Goal: Task Accomplishment & Management: Manage account settings

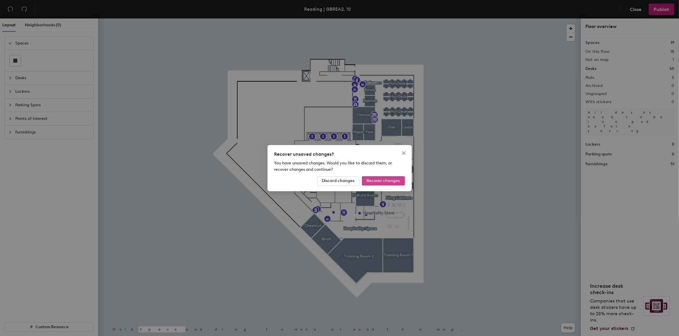
click at [373, 180] on span "Recover changes" at bounding box center [383, 180] width 33 height 5
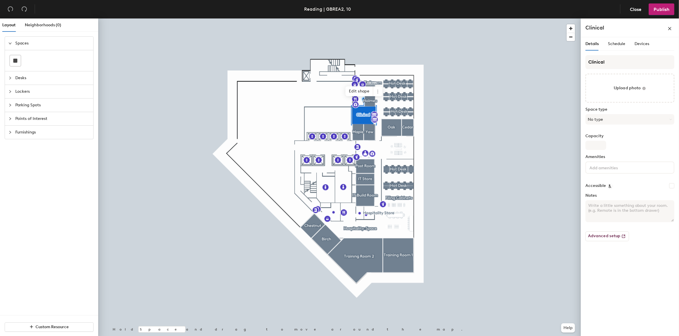
click at [10, 44] on icon "expanded" at bounding box center [10, 43] width 3 height 2
click at [10, 57] on icon "collapsed" at bounding box center [10, 56] width 2 height 3
click at [10, 57] on icon "expanded" at bounding box center [9, 56] width 3 height 3
click at [612, 44] on span "Schedule" at bounding box center [616, 43] width 17 height 5
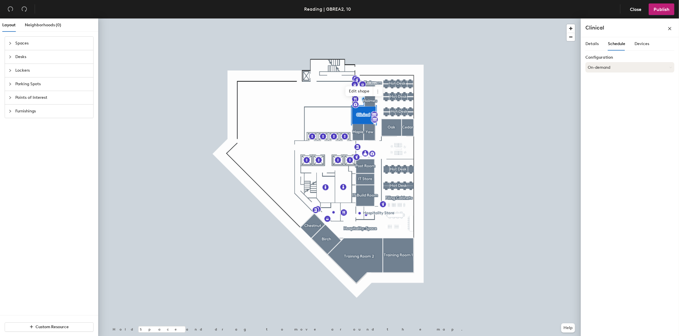
click at [670, 67] on icon at bounding box center [670, 67] width 3 height 3
click at [644, 45] on span "Devices" at bounding box center [641, 43] width 15 height 5
click at [597, 46] on span "Details" at bounding box center [591, 43] width 13 height 5
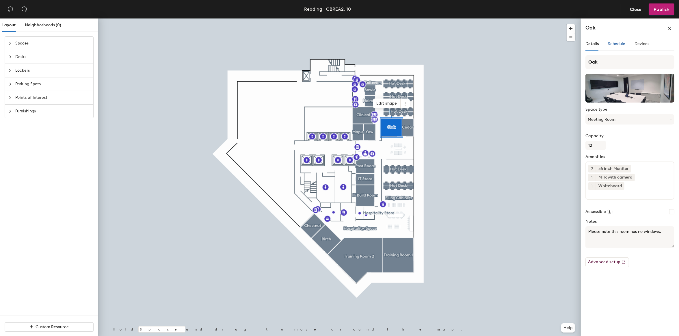
click at [618, 46] on span "Schedule" at bounding box center [616, 43] width 17 height 5
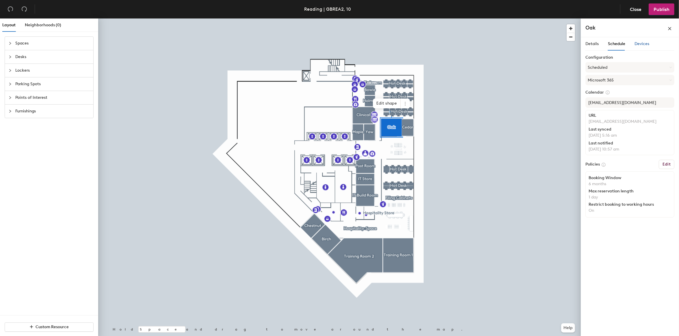
click at [642, 44] on span "Devices" at bounding box center [641, 43] width 15 height 5
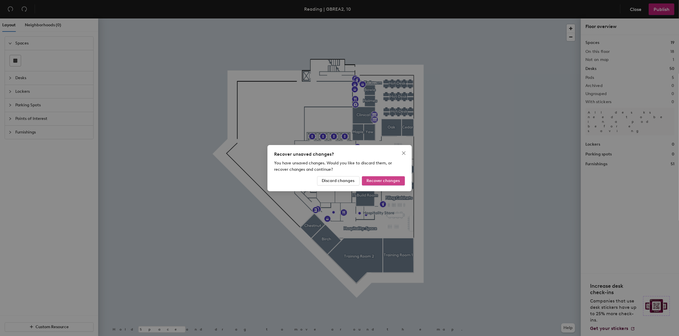
click at [391, 179] on span "Recover changes" at bounding box center [383, 180] width 33 height 5
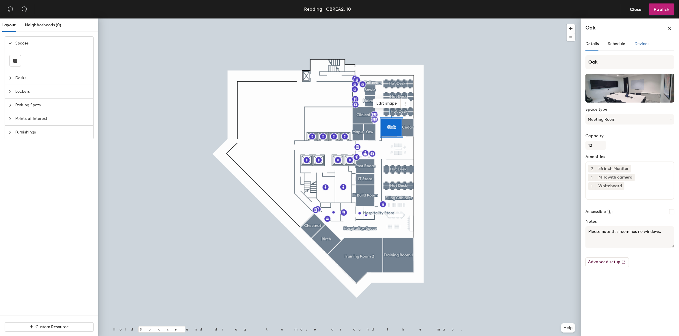
click at [641, 45] on span "Devices" at bounding box center [641, 43] width 15 height 5
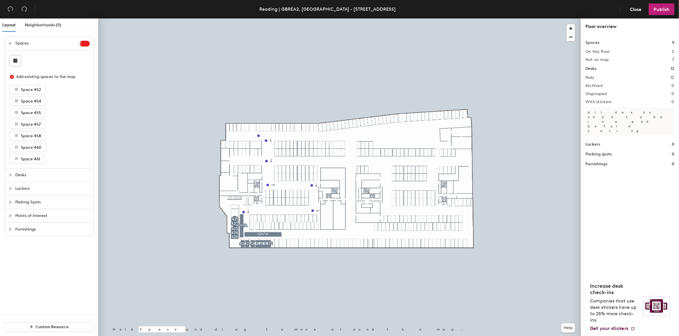
click at [9, 203] on icon "collapsed" at bounding box center [9, 201] width 3 height 3
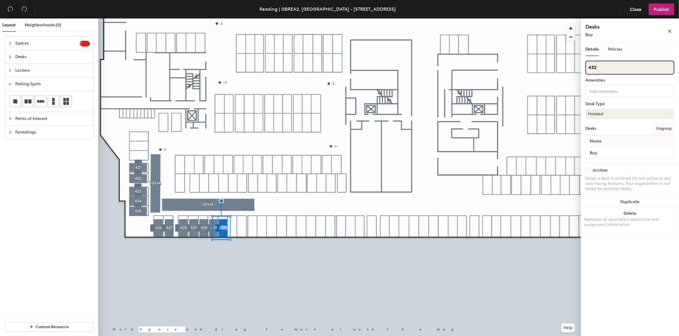
drag, startPoint x: 597, startPoint y: 69, endPoint x: 588, endPoint y: 68, distance: 9.5
click at [588, 68] on input "432" at bounding box center [629, 68] width 89 height 14
click at [670, 31] on icon "close" at bounding box center [669, 31] width 4 height 4
click at [611, 51] on span "Policies" at bounding box center [615, 49] width 14 height 5
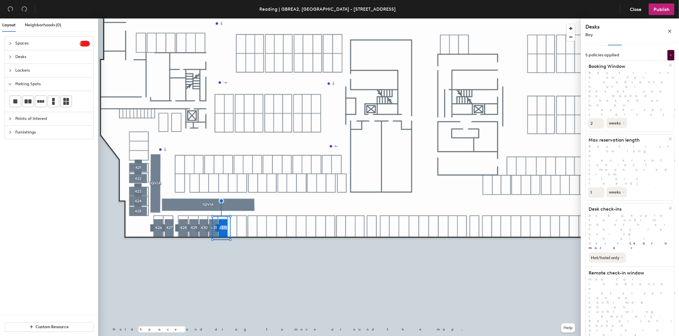
scroll to position [16, 0]
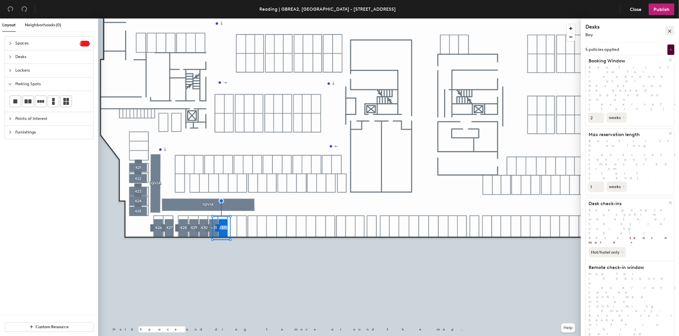
click at [669, 29] on icon "close" at bounding box center [669, 31] width 4 height 4
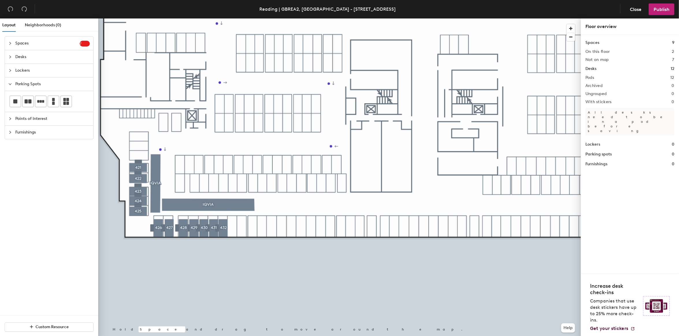
click at [224, 18] on div at bounding box center [339, 18] width 482 height 0
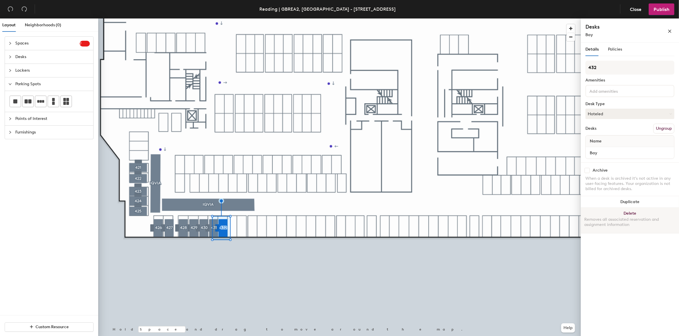
click at [634, 212] on button "Delete Removes all associated reservation and assignment information" at bounding box center [629, 220] width 98 height 25
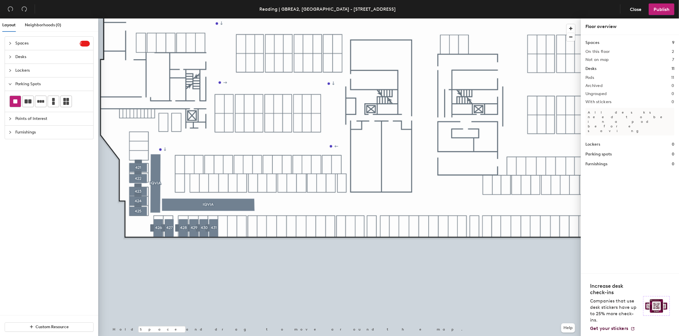
click at [16, 104] on div at bounding box center [15, 101] width 11 height 11
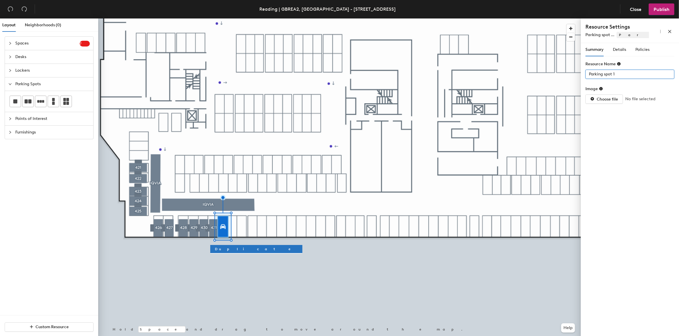
click at [615, 74] on input "Parking spot 1" at bounding box center [629, 74] width 89 height 9
click at [621, 71] on input "Parking spot 1" at bounding box center [629, 74] width 89 height 9
click at [634, 72] on input "Parking spot 1" at bounding box center [629, 74] width 89 height 9
type input "Parking spot 432"
click at [624, 50] on span "Details" at bounding box center [618, 49] width 13 height 5
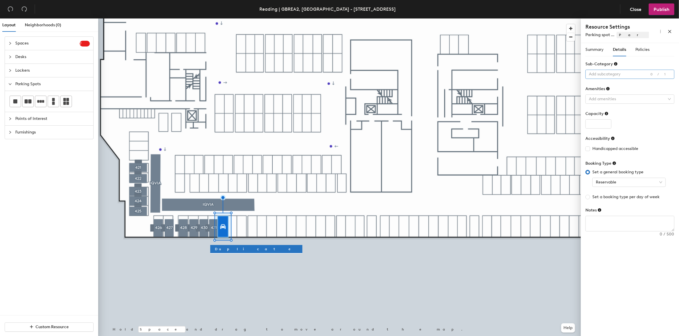
click at [615, 74] on div at bounding box center [626, 74] width 81 height 8
click at [618, 111] on div "Standard" at bounding box center [630, 109] width 80 height 8
click at [612, 100] on div at bounding box center [626, 99] width 81 height 8
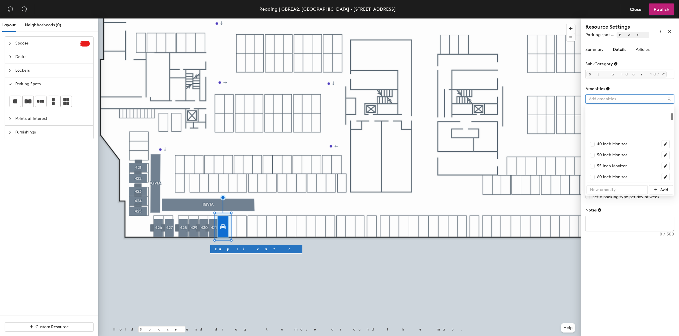
scroll to position [0, 0]
click at [650, 90] on div "Amenities" at bounding box center [629, 90] width 89 height 9
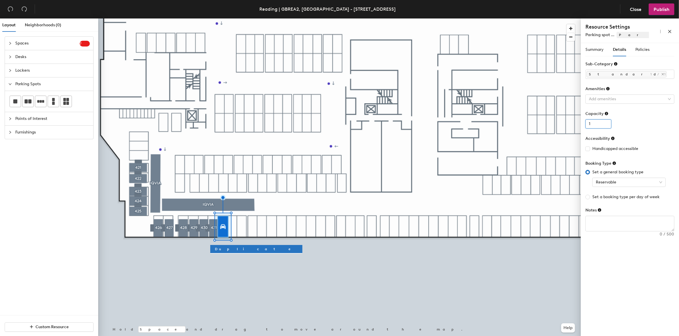
type input "1"
click at [605, 123] on input "1" at bounding box center [598, 123] width 26 height 9
click at [627, 182] on span "Reservable" at bounding box center [628, 182] width 66 height 9
click at [642, 50] on span "Policies" at bounding box center [642, 49] width 14 height 5
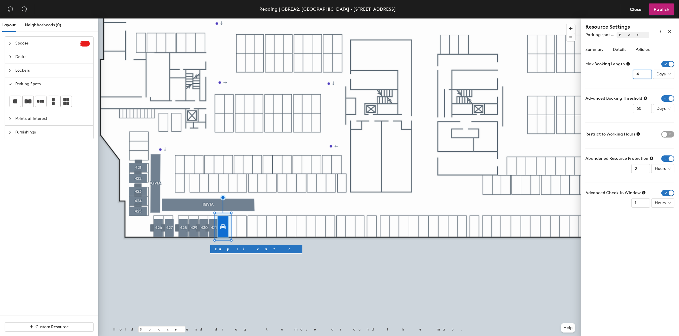
click at [645, 77] on input "4" at bounding box center [642, 74] width 19 height 9
click at [645, 77] on input "3" at bounding box center [642, 74] width 19 height 9
click at [645, 77] on input "2" at bounding box center [642, 74] width 19 height 9
type input "1"
click at [645, 77] on input "1" at bounding box center [642, 74] width 19 height 9
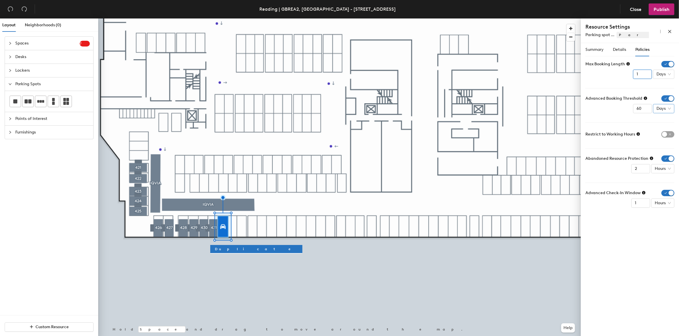
click at [671, 110] on div "Days" at bounding box center [663, 108] width 21 height 9
click at [667, 149] on div "Weeks" at bounding box center [664, 148] width 15 height 6
click at [641, 110] on input "59" at bounding box center [638, 108] width 19 height 9
type input "2"
click at [628, 145] on form "Max Booking Length 1 Days Advanced Booking Threshold 2 Weeks Restrict to Workin…" at bounding box center [629, 134] width 89 height 147
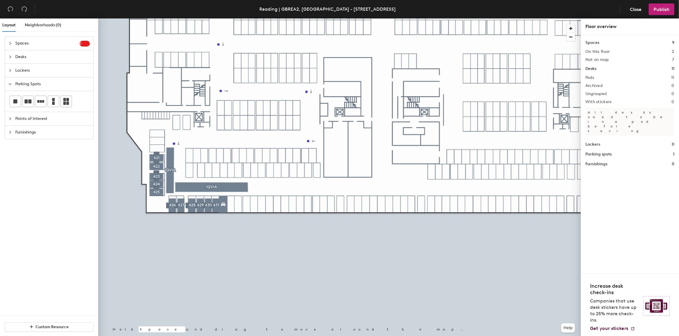
click at [9, 57] on icon "collapsed" at bounding box center [9, 56] width 3 height 3
click at [9, 57] on icon "expanded" at bounding box center [10, 57] width 3 height 2
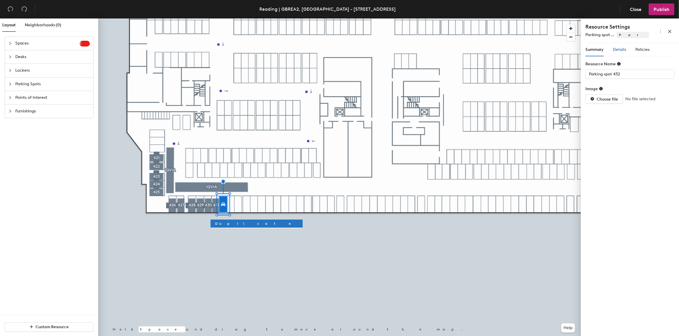
click at [618, 52] on span "Details" at bounding box center [618, 49] width 13 height 5
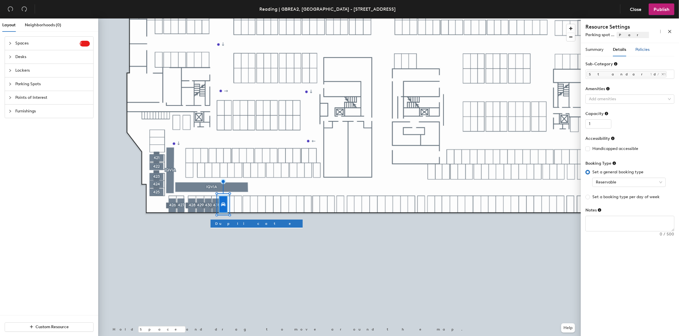
click at [641, 49] on span "Policies" at bounding box center [642, 49] width 14 height 5
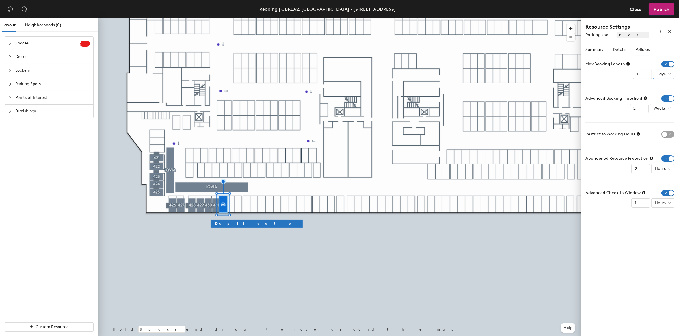
click at [671, 74] on div "Days" at bounding box center [663, 74] width 21 height 9
click at [629, 64] on icon at bounding box center [627, 63] width 3 height 3
click at [645, 98] on icon at bounding box center [644, 97] width 3 height 3
click at [638, 135] on icon at bounding box center [637, 133] width 3 height 3
click at [666, 133] on span "button" at bounding box center [667, 134] width 13 height 6
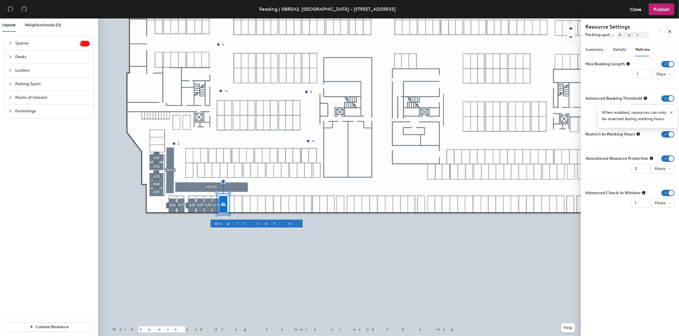
click at [650, 160] on icon at bounding box center [650, 157] width 3 height 3
click at [670, 169] on span "Hours" at bounding box center [662, 168] width 16 height 9
click at [667, 170] on span "Hours" at bounding box center [662, 168] width 16 height 9
type input "1"
click at [645, 171] on input "1" at bounding box center [640, 168] width 19 height 9
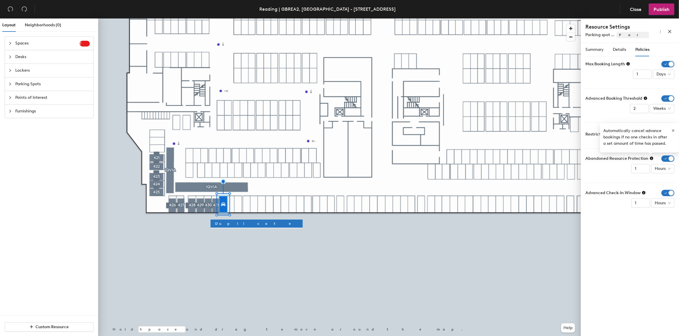
click at [642, 194] on icon at bounding box center [643, 192] width 3 height 3
click at [648, 221] on div "Summary Details Policies Resource Name Parking spot 432 Image Choose file No fi…" at bounding box center [629, 190] width 98 height 295
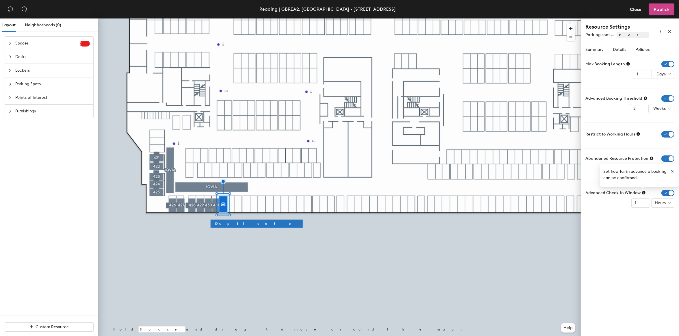
click at [655, 14] on button "Publish" at bounding box center [661, 9] width 26 height 12
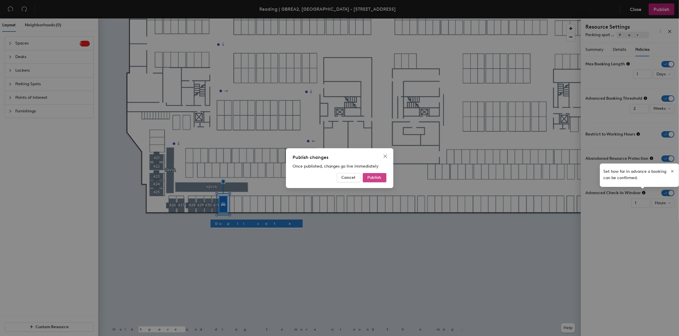
click at [376, 177] on span "Publish" at bounding box center [374, 177] width 14 height 5
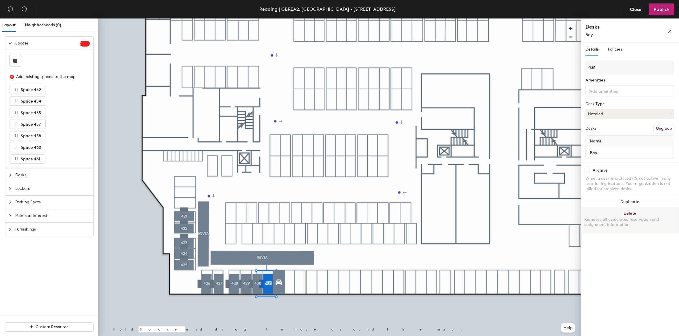
click at [631, 213] on button "Delete Removes all associated reservation and assignment information" at bounding box center [629, 220] width 98 height 25
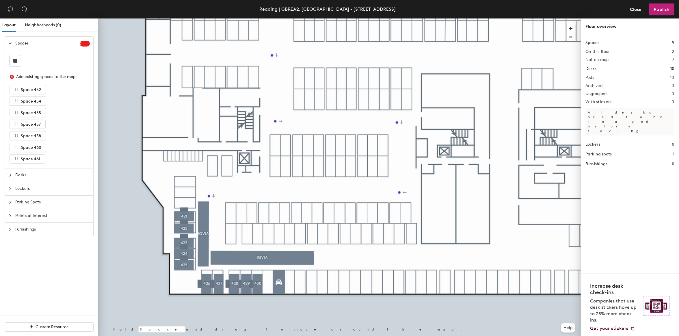
click at [10, 41] on div at bounding box center [11, 43] width 7 height 6
click at [10, 84] on icon "collapsed" at bounding box center [9, 83] width 3 height 3
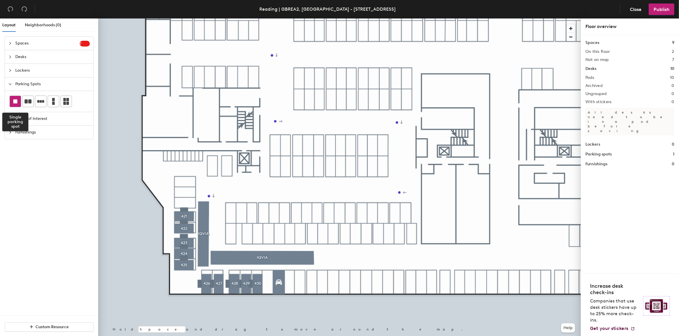
click at [15, 102] on rect at bounding box center [15, 101] width 4 height 4
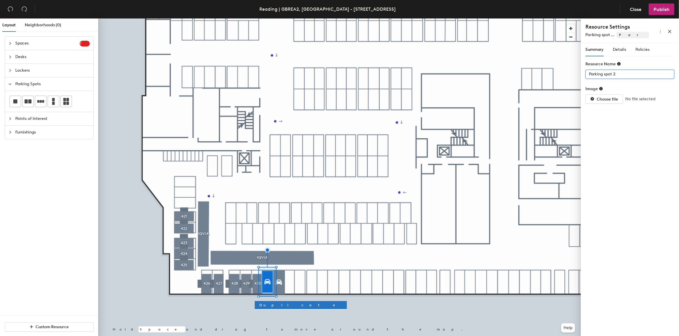
click at [622, 75] on input "Parking spot 2" at bounding box center [629, 74] width 89 height 9
click at [621, 75] on input "Parking spot 2" at bounding box center [629, 74] width 89 height 9
type input "Parking spot 431"
click at [621, 49] on span "Details" at bounding box center [618, 49] width 13 height 5
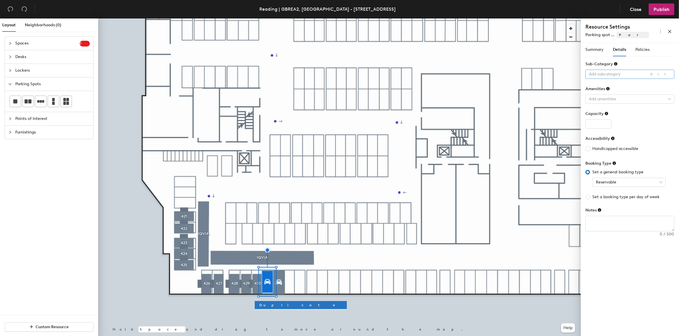
click at [618, 75] on div at bounding box center [626, 74] width 81 height 8
click at [611, 110] on div "Standard" at bounding box center [630, 109] width 80 height 8
type input "1"
click at [605, 123] on input "1" at bounding box center [598, 123] width 26 height 9
click at [644, 51] on span "Policies" at bounding box center [642, 49] width 14 height 5
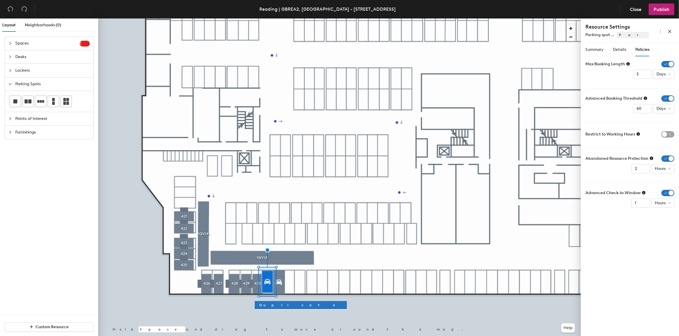
click at [628, 66] on icon at bounding box center [628, 64] width 4 height 4
click at [646, 76] on input "4" at bounding box center [642, 74] width 19 height 9
click at [646, 76] on input "3" at bounding box center [642, 74] width 19 height 9
click at [646, 76] on input "2" at bounding box center [642, 74] width 19 height 9
type input "1"
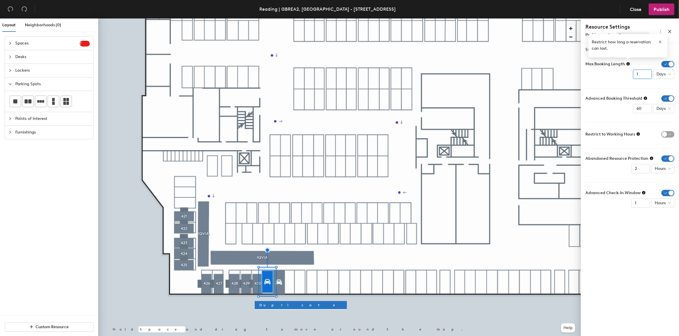
click at [646, 76] on input "1" at bounding box center [642, 74] width 19 height 9
click at [646, 110] on input "59" at bounding box center [642, 108] width 19 height 9
click at [667, 110] on span "Days" at bounding box center [663, 108] width 14 height 9
drag, startPoint x: 667, startPoint y: 145, endPoint x: 660, endPoint y: 132, distance: 14.5
click at [667, 144] on div "Weeks" at bounding box center [664, 147] width 22 height 9
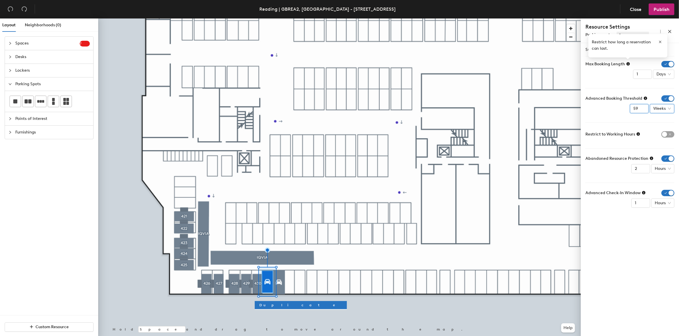
click at [637, 108] on input "59" at bounding box center [638, 108] width 19 height 9
click at [670, 169] on div "Hours" at bounding box center [662, 168] width 23 height 9
type input "2"
click at [640, 168] on input "2" at bounding box center [640, 168] width 19 height 9
type input "1"
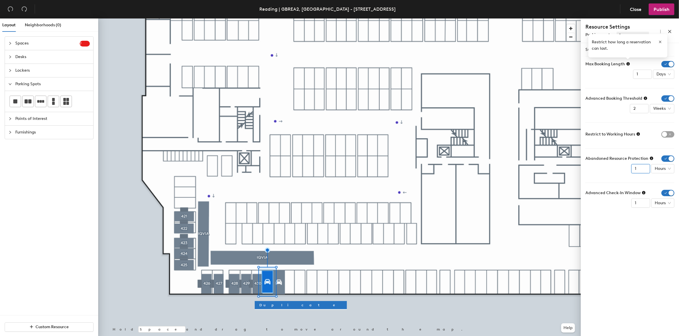
click at [644, 171] on input "1" at bounding box center [640, 168] width 19 height 9
click at [664, 133] on span "button" at bounding box center [667, 134] width 13 height 6
click at [658, 9] on span "Publish" at bounding box center [661, 9] width 16 height 5
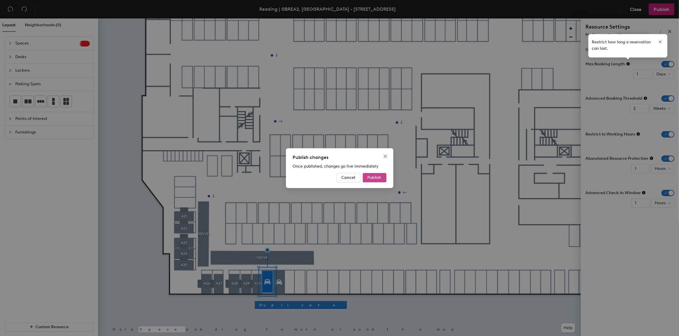
click at [381, 178] on span "Publish" at bounding box center [374, 177] width 14 height 5
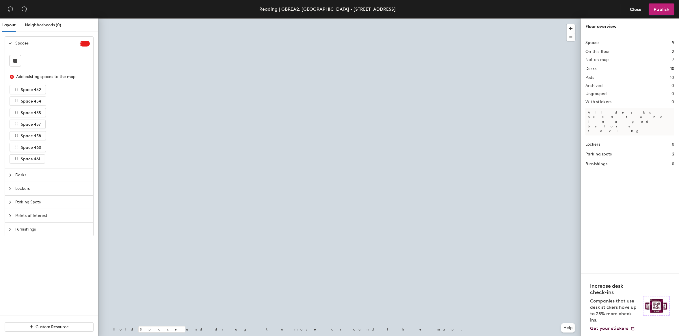
click at [11, 40] on div at bounding box center [11, 43] width 7 height 6
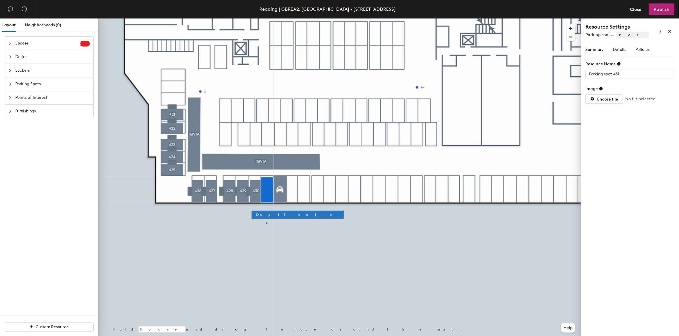
click at [266, 18] on div at bounding box center [339, 18] width 482 height 0
click at [273, 213] on button "Duplicate" at bounding box center [297, 214] width 92 height 8
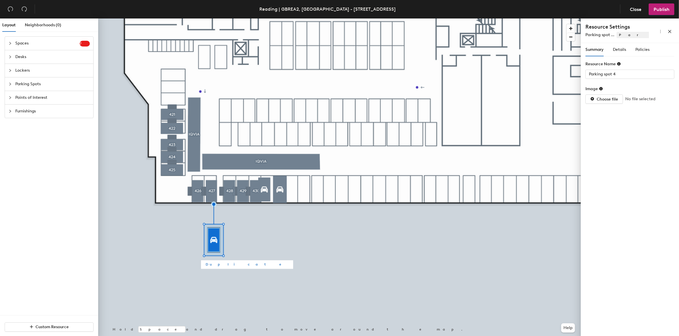
drag, startPoint x: 253, startPoint y: 217, endPoint x: 204, endPoint y: 260, distance: 64.6
click at [204, 260] on button "Duplicate" at bounding box center [247, 264] width 92 height 8
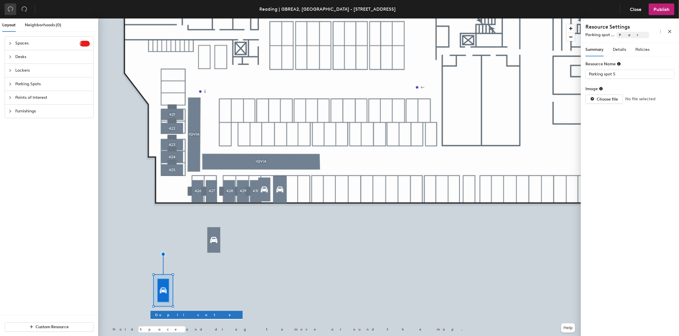
click at [14, 10] on button "button" at bounding box center [11, 9] width 12 height 12
click at [14, 9] on button "button" at bounding box center [11, 9] width 12 height 12
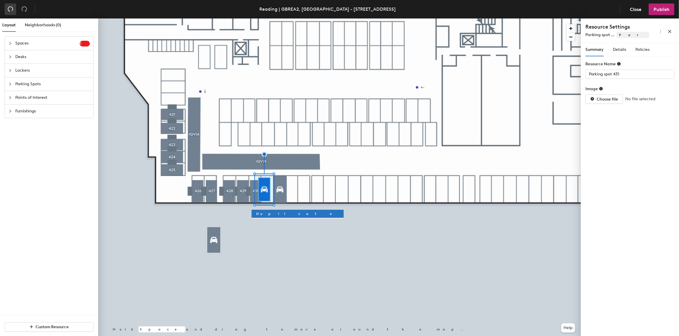
click at [12, 10] on icon "undo" at bounding box center [10, 9] width 5 height 5
click at [11, 12] on icon "undo" at bounding box center [11, 9] width 6 height 6
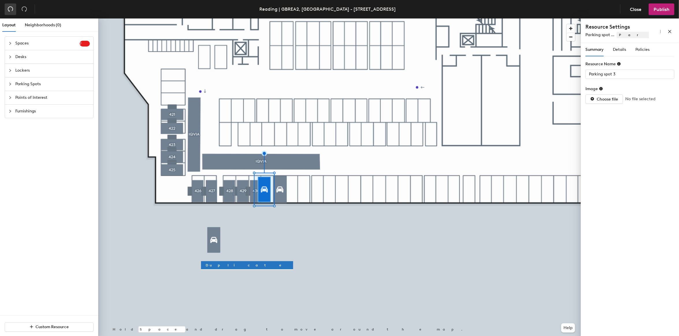
click at [11, 12] on icon "undo" at bounding box center [11, 9] width 6 height 6
type input "Parking spot 431"
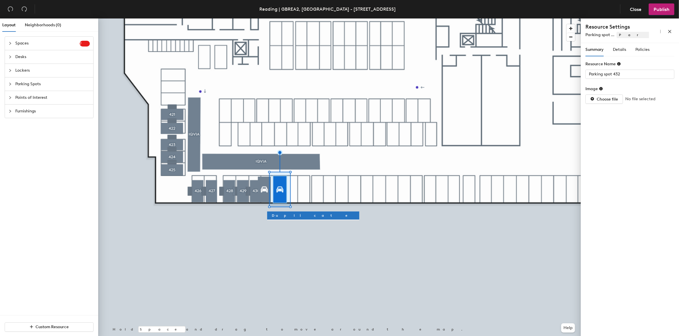
type input "Parking spot 431"
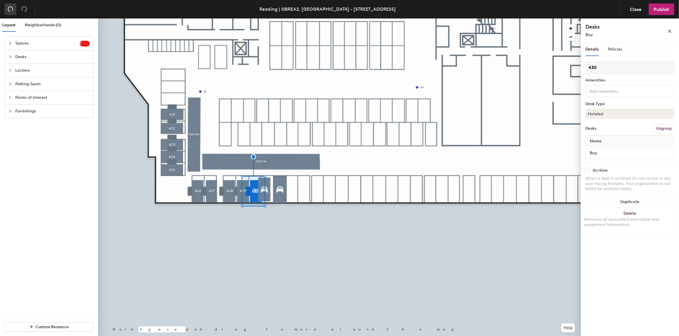
click at [11, 10] on icon "undo" at bounding box center [11, 9] width 6 height 6
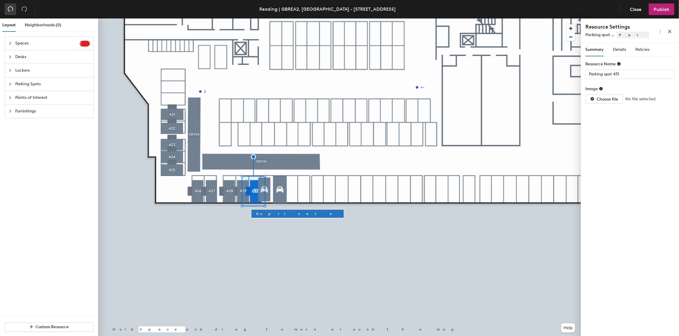
click at [12, 10] on icon "undo" at bounding box center [11, 9] width 6 height 6
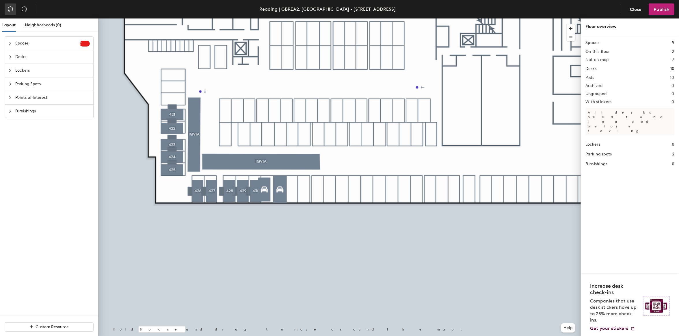
click at [12, 10] on icon "undo" at bounding box center [11, 9] width 6 height 6
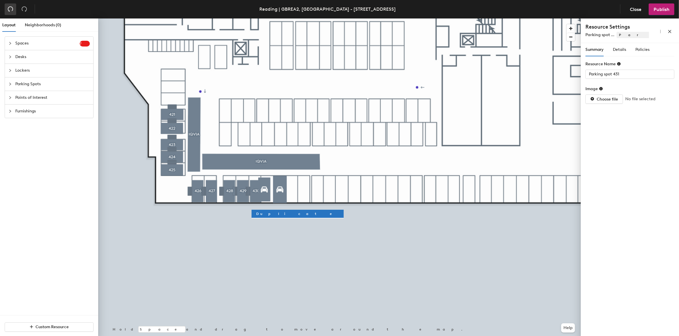
click at [12, 10] on icon "undo" at bounding box center [11, 9] width 6 height 6
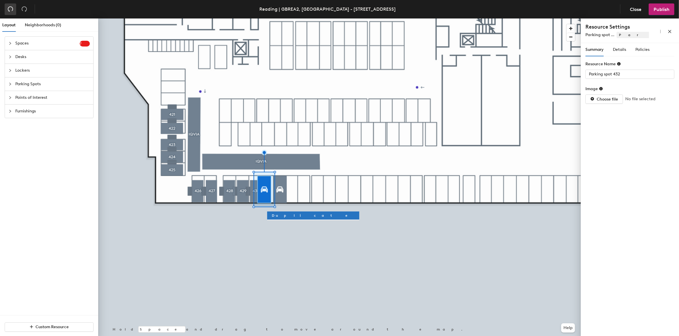
click at [12, 10] on icon "undo" at bounding box center [11, 9] width 6 height 6
type input "Parking spot 431"
click at [12, 10] on icon "undo" at bounding box center [11, 9] width 6 height 6
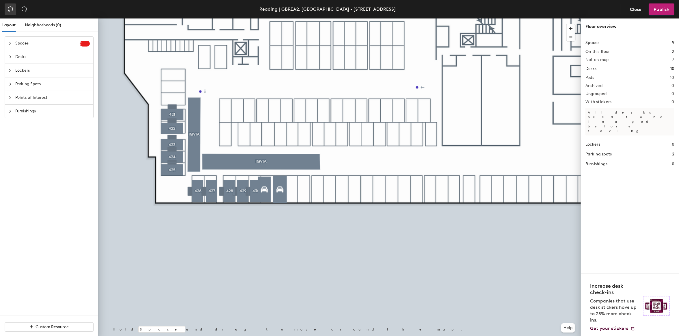
click at [12, 10] on icon "undo" at bounding box center [11, 9] width 6 height 6
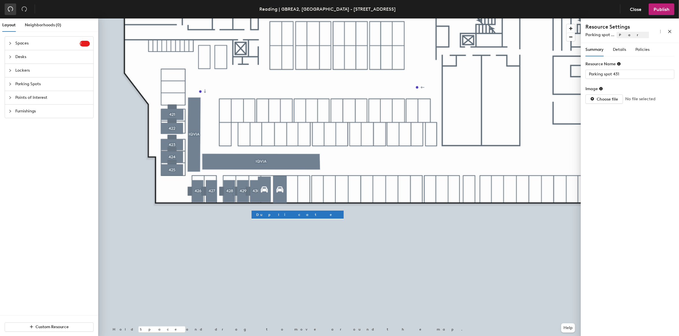
click at [12, 10] on icon "undo" at bounding box center [11, 9] width 6 height 6
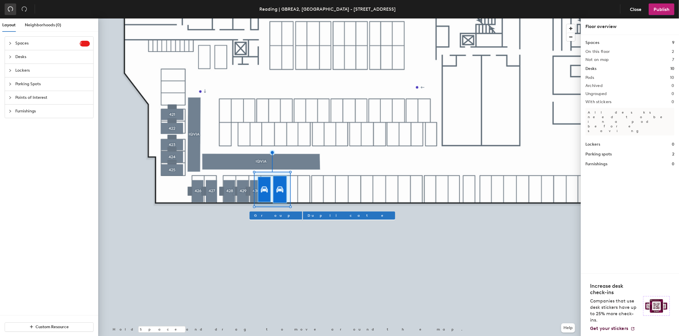
click at [12, 10] on icon "undo" at bounding box center [11, 9] width 6 height 6
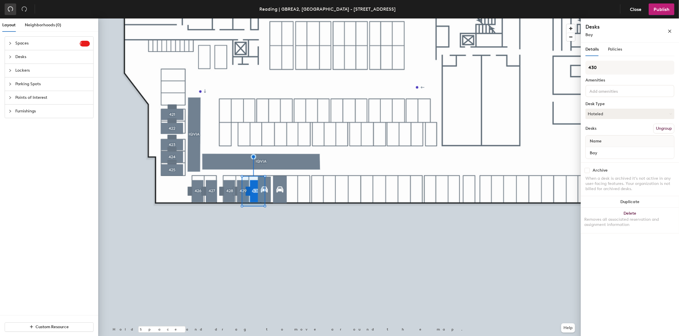
click at [12, 10] on icon "undo" at bounding box center [11, 9] width 6 height 6
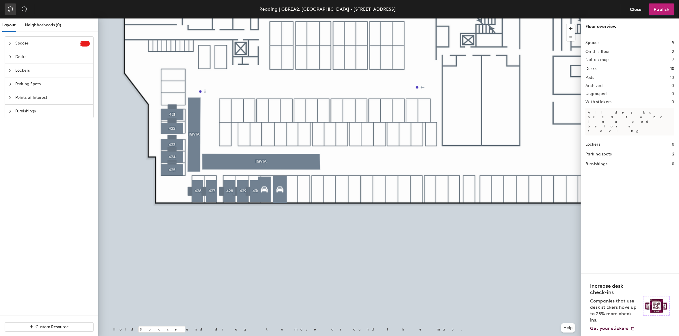
click at [12, 10] on icon "undo" at bounding box center [11, 9] width 6 height 6
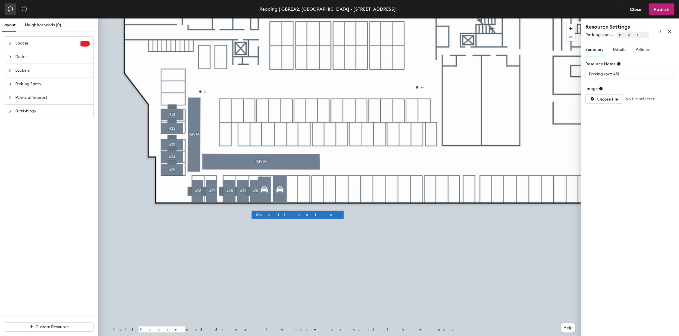
click at [12, 10] on icon "undo" at bounding box center [11, 9] width 6 height 6
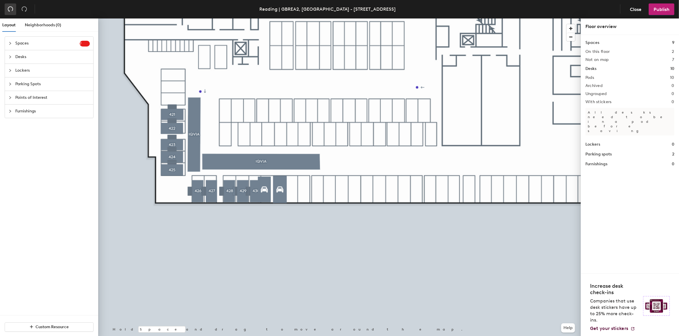
click at [12, 10] on icon "undo" at bounding box center [11, 9] width 6 height 6
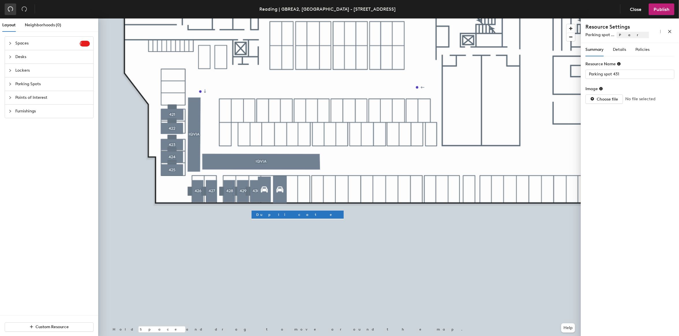
click at [12, 10] on icon "undo" at bounding box center [10, 9] width 5 height 5
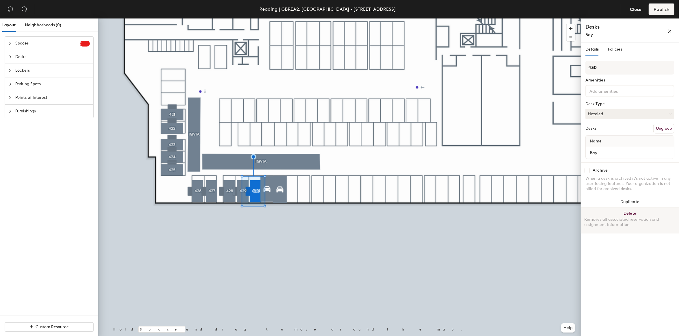
click at [628, 212] on button "Delete Removes all associated reservation and assignment information" at bounding box center [629, 220] width 98 height 25
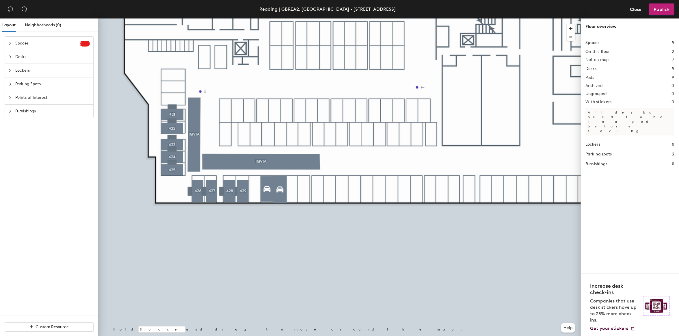
click at [243, 18] on div at bounding box center [339, 18] width 482 height 0
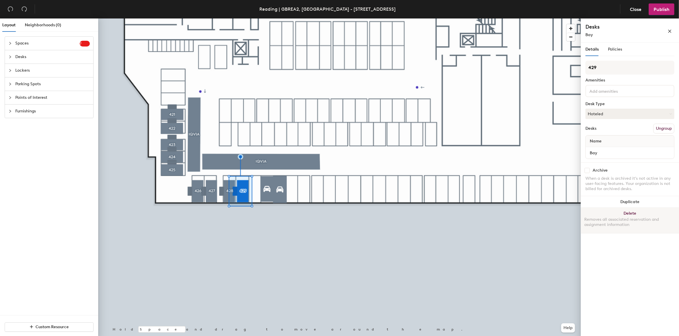
click at [635, 210] on button "Delete Removes all associated reservation and assignment information" at bounding box center [629, 220] width 98 height 25
click at [630, 212] on button "Delete Removes all associated reservation and assignment information" at bounding box center [629, 220] width 98 height 25
click at [628, 212] on button "Delete Removes all associated reservation and assignment information" at bounding box center [629, 220] width 98 height 25
click at [637, 214] on button "Delete Removes all associated reservation and assignment information" at bounding box center [629, 220] width 98 height 25
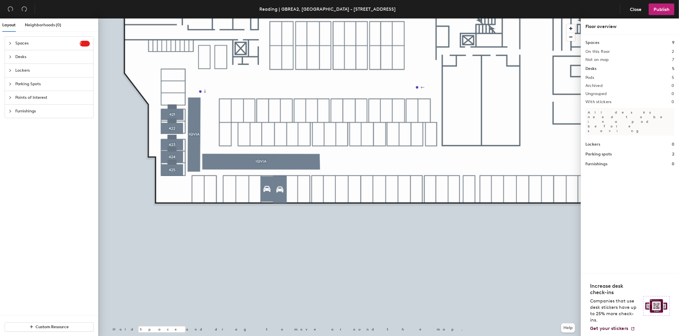
click at [12, 84] on icon "collapsed" at bounding box center [9, 83] width 3 height 3
click at [41, 102] on icon at bounding box center [40, 101] width 7 height 3
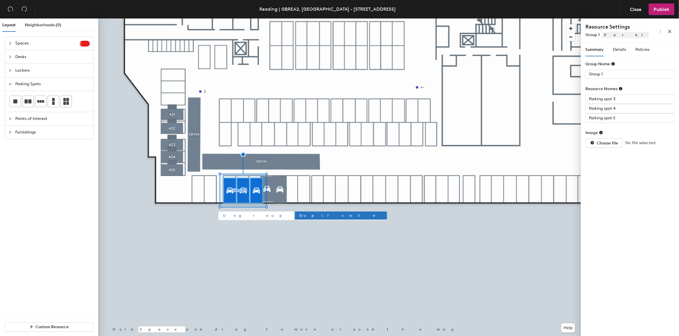
click at [235, 215] on span "Ungroup" at bounding box center [256, 215] width 66 height 5
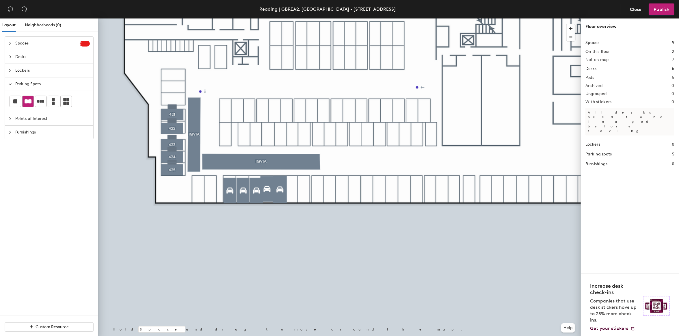
click at [31, 105] on div at bounding box center [28, 101] width 11 height 11
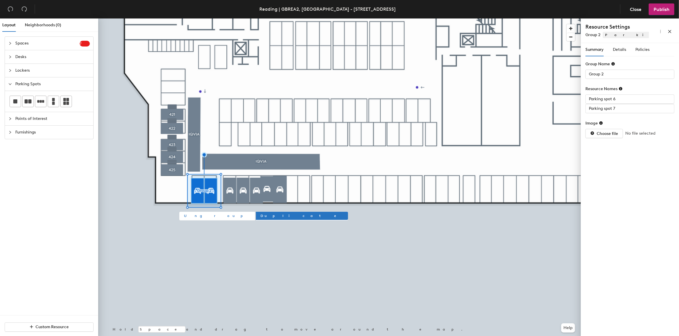
drag, startPoint x: 192, startPoint y: 217, endPoint x: 197, endPoint y: 216, distance: 4.8
click at [192, 217] on span "Ungroup" at bounding box center [217, 215] width 66 height 5
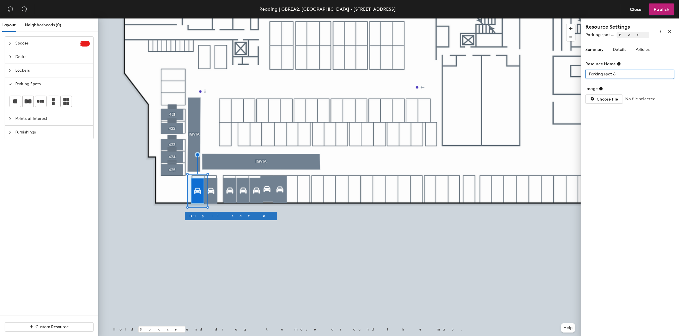
click at [615, 73] on input "Parking spot 6" at bounding box center [629, 74] width 89 height 9
click at [611, 74] on input "Parking spot 6" at bounding box center [629, 74] width 89 height 9
click at [613, 74] on input "Parking spot 6" at bounding box center [629, 74] width 89 height 9
type input "Parking spot 426"
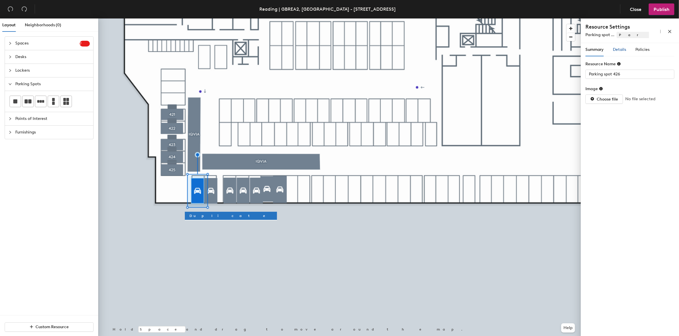
click at [621, 51] on span "Details" at bounding box center [618, 49] width 13 height 5
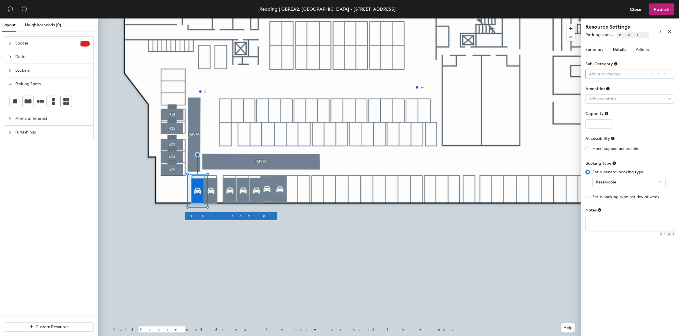
click at [622, 74] on div at bounding box center [626, 74] width 81 height 8
click at [603, 109] on div "Standard" at bounding box center [630, 109] width 80 height 8
type input "1"
click at [606, 122] on input "1" at bounding box center [598, 123] width 26 height 9
click at [644, 47] on span "Policies" at bounding box center [642, 49] width 14 height 5
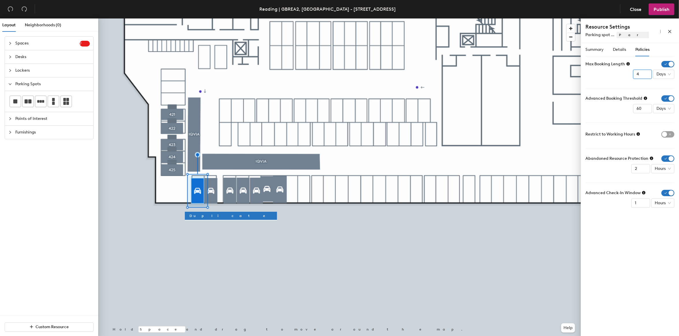
click at [644, 76] on input "4" at bounding box center [642, 74] width 19 height 9
click at [644, 76] on input "3" at bounding box center [642, 74] width 19 height 9
click at [644, 76] on input "2" at bounding box center [642, 74] width 19 height 9
type input "1"
click at [644, 76] on input "1" at bounding box center [642, 74] width 19 height 9
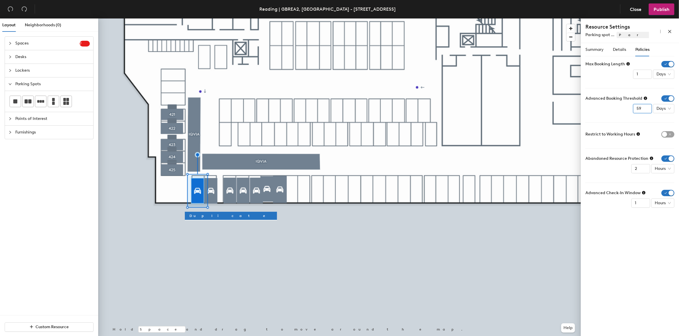
click at [646, 110] on input "59" at bounding box center [642, 108] width 19 height 9
click at [642, 110] on input "59" at bounding box center [642, 108] width 19 height 9
click at [645, 110] on input "54" at bounding box center [642, 108] width 19 height 9
drag, startPoint x: 640, startPoint y: 109, endPoint x: 634, endPoint y: 109, distance: 5.8
click at [634, 109] on input "54" at bounding box center [642, 108] width 19 height 9
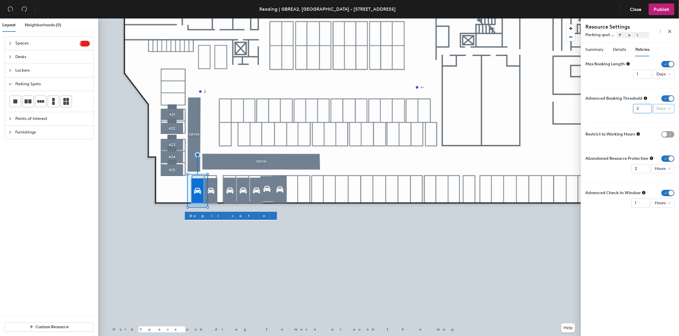
click at [671, 108] on div "Days" at bounding box center [663, 108] width 21 height 9
type input "2"
click at [665, 149] on div "Weeks" at bounding box center [664, 148] width 15 height 6
type input "1"
click at [644, 172] on input "1" at bounding box center [640, 168] width 19 height 9
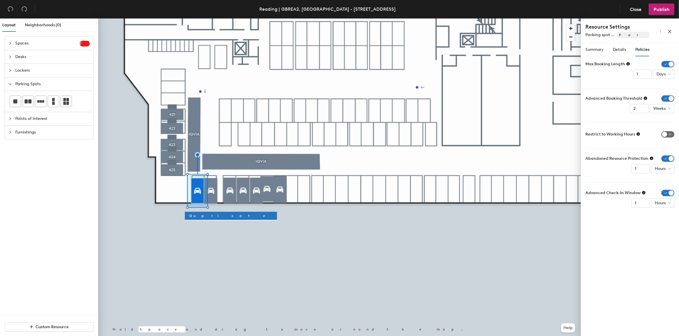
click at [669, 134] on span "button" at bounding box center [667, 134] width 13 height 6
click at [211, 18] on div at bounding box center [339, 18] width 482 height 0
type input "1"
type input "2"
type input "1"
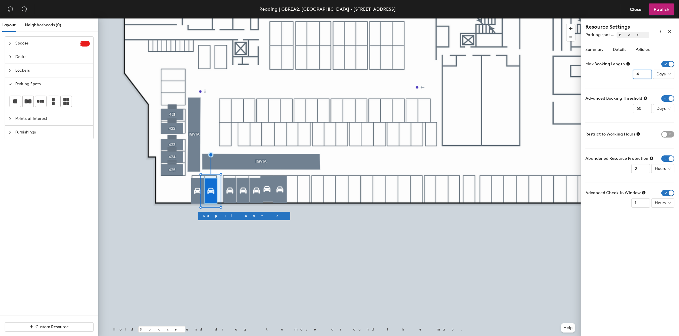
click at [644, 74] on input "4" at bounding box center [642, 74] width 19 height 9
click at [644, 74] on input "3" at bounding box center [642, 74] width 19 height 9
click at [644, 74] on input "2" at bounding box center [642, 74] width 19 height 9
type input "1"
click at [644, 75] on input "1" at bounding box center [642, 74] width 19 height 9
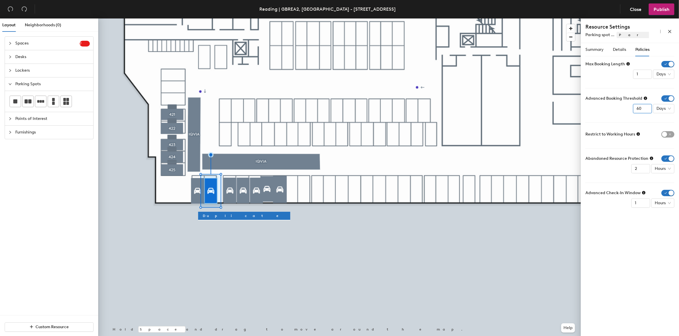
drag, startPoint x: 641, startPoint y: 108, endPoint x: 631, endPoint y: 109, distance: 10.4
click at [633, 108] on input "60" at bounding box center [642, 108] width 19 height 9
type input "2"
click at [664, 134] on span "button" at bounding box center [667, 134] width 13 height 6
type input "1"
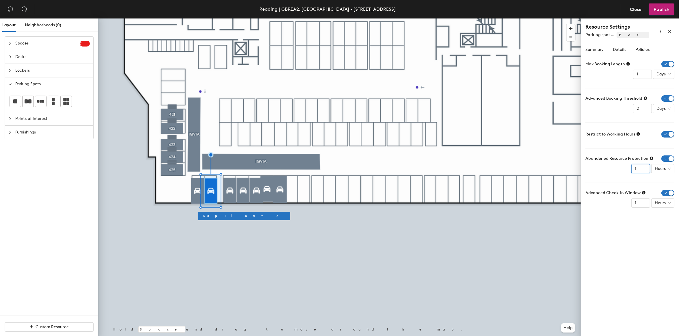
click at [643, 170] on input "1" at bounding box center [640, 168] width 19 height 9
click at [670, 109] on span "Days" at bounding box center [663, 108] width 14 height 9
click at [666, 149] on div "Weeks" at bounding box center [664, 148] width 15 height 6
click at [614, 45] on div "Details" at bounding box center [618, 49] width 13 height 13
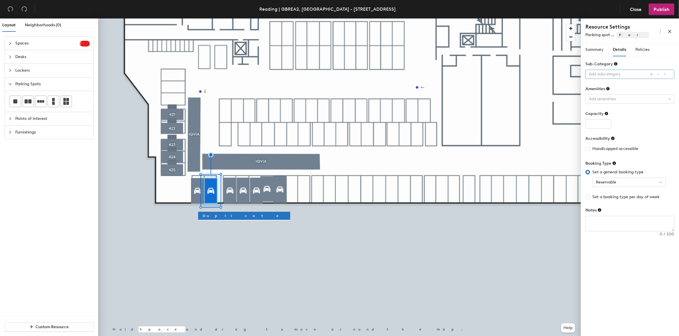
click at [618, 72] on div at bounding box center [626, 74] width 81 height 8
click at [609, 108] on div "Standard" at bounding box center [630, 109] width 80 height 8
type input "1"
click at [606, 122] on input "1" at bounding box center [598, 123] width 26 height 9
click at [646, 49] on span "Policies" at bounding box center [642, 49] width 14 height 5
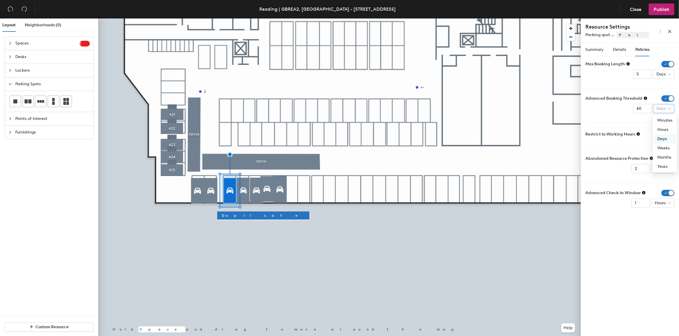
click at [667, 107] on span "Days" at bounding box center [663, 108] width 14 height 9
click at [667, 145] on div "Weeks" at bounding box center [664, 148] width 15 height 6
drag, startPoint x: 641, startPoint y: 109, endPoint x: 631, endPoint y: 108, distance: 10.4
click at [631, 108] on input "62" at bounding box center [638, 108] width 19 height 9
type input "2"
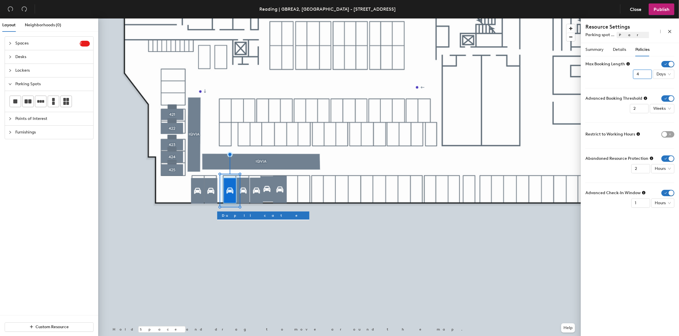
click at [644, 76] on input "4" at bounding box center [642, 74] width 19 height 9
click at [644, 76] on input "3" at bounding box center [642, 74] width 19 height 9
click at [644, 76] on input "2" at bounding box center [642, 74] width 19 height 9
type input "1"
click at [644, 76] on input "1" at bounding box center [642, 74] width 19 height 9
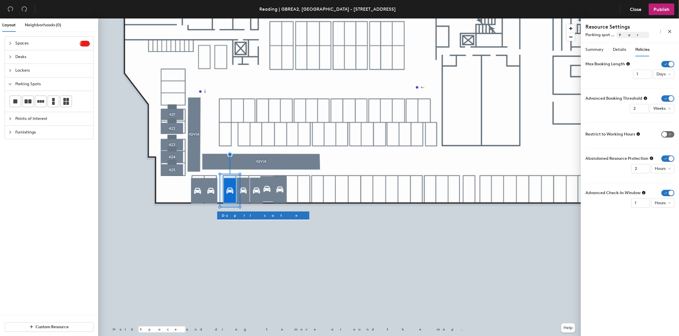
click at [669, 137] on span "button" at bounding box center [667, 134] width 13 height 6
click at [669, 171] on span "Hours" at bounding box center [662, 168] width 16 height 9
click at [656, 169] on span "Hours" at bounding box center [662, 168] width 16 height 9
type input "1"
click at [644, 171] on input "1" at bounding box center [640, 168] width 19 height 9
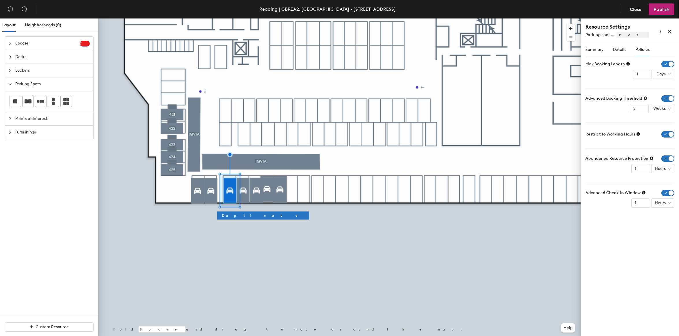
type input "Parking spot 4"
click at [644, 75] on input "4" at bounding box center [642, 74] width 19 height 9
click at [644, 75] on input "3" at bounding box center [642, 74] width 19 height 9
click at [644, 75] on input "2" at bounding box center [642, 74] width 19 height 9
type input "1"
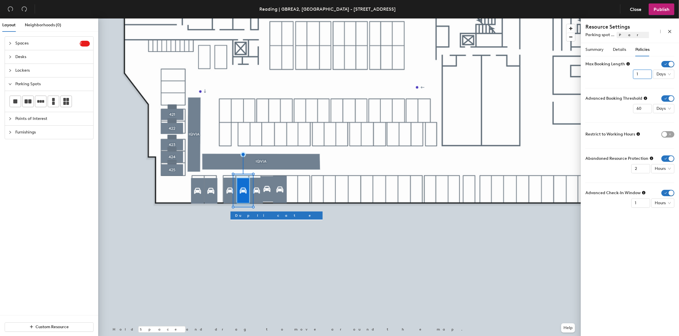
click at [644, 75] on input "1" at bounding box center [642, 74] width 19 height 9
drag, startPoint x: 640, startPoint y: 109, endPoint x: 634, endPoint y: 107, distance: 6.1
click at [634, 108] on input "60" at bounding box center [642, 108] width 19 height 9
click at [666, 107] on span "Days" at bounding box center [663, 108] width 14 height 9
type input "2"
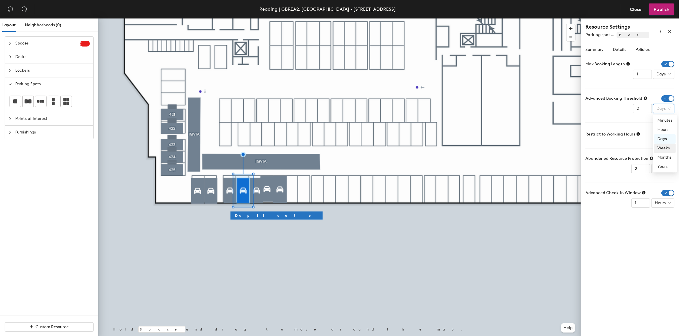
click at [660, 145] on div "Weeks" at bounding box center [664, 148] width 15 height 6
click at [664, 135] on span "button" at bounding box center [667, 134] width 13 height 6
type input "1"
click at [643, 171] on input "1" at bounding box center [640, 168] width 19 height 9
click at [615, 52] on span "Details" at bounding box center [618, 49] width 13 height 5
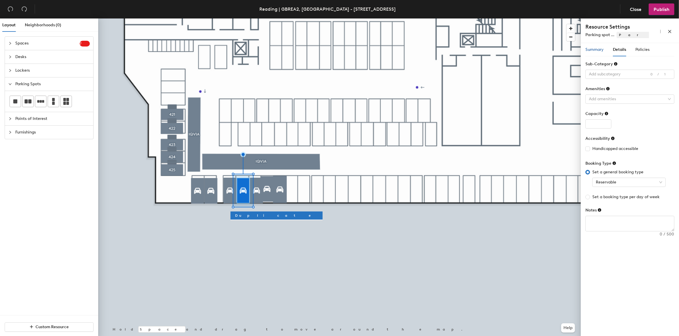
click at [598, 50] on span "Summary" at bounding box center [594, 49] width 18 height 5
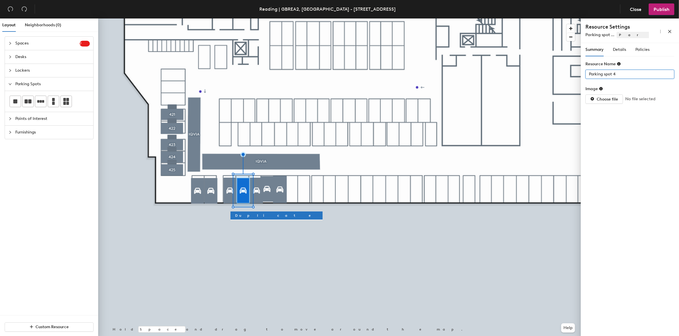
click at [618, 74] on input "Parking spot 4" at bounding box center [629, 74] width 89 height 9
type input "Parking spot 429"
click at [622, 48] on span "Details" at bounding box center [618, 49] width 13 height 5
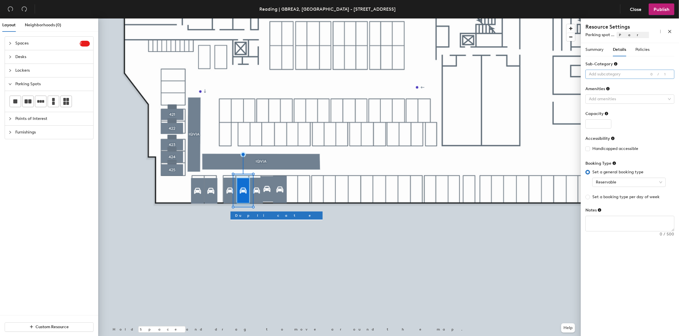
click at [625, 77] on div at bounding box center [626, 74] width 81 height 8
click at [610, 110] on div "Standard" at bounding box center [630, 109] width 80 height 8
type input "1"
click at [607, 123] on input "1" at bounding box center [598, 123] width 26 height 9
type input "Parking spot 3"
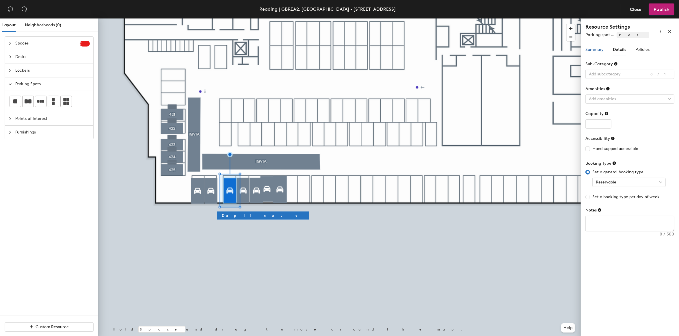
click at [603, 48] on span "Summary" at bounding box center [594, 49] width 18 height 5
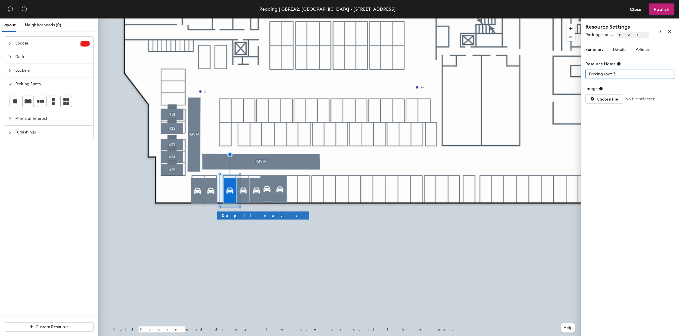
click at [616, 74] on input "Parking spot 3" at bounding box center [629, 74] width 89 height 9
type input "Parking spot 428"
click at [619, 50] on span "Details" at bounding box center [618, 49] width 13 height 5
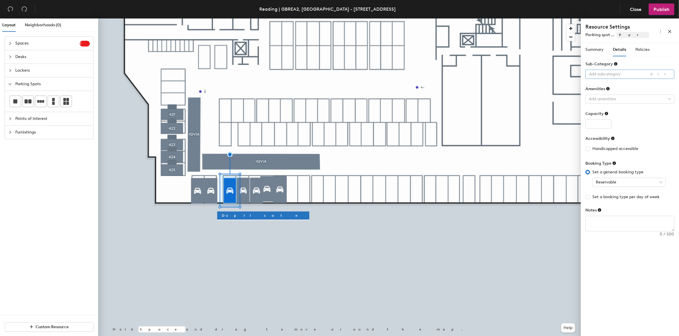
click at [618, 74] on div at bounding box center [626, 74] width 81 height 8
click at [609, 107] on div "Standard" at bounding box center [630, 109] width 80 height 8
type input "1"
click at [606, 122] on input "1" at bounding box center [598, 123] width 26 height 9
click at [594, 48] on span "Summary" at bounding box center [594, 49] width 18 height 5
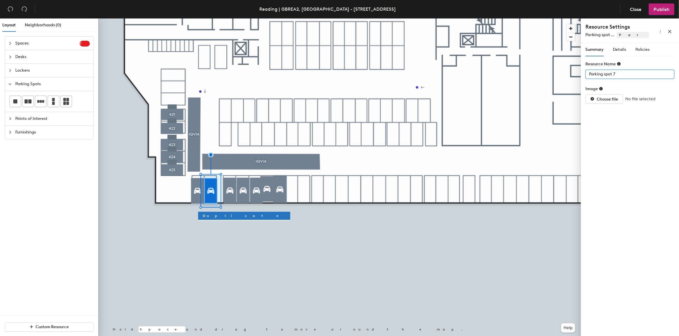
click at [617, 74] on input "Parking spot 7" at bounding box center [629, 74] width 89 height 9
click at [613, 74] on input "Parking spot 7" at bounding box center [629, 74] width 89 height 9
click at [8, 9] on icon "undo" at bounding box center [10, 9] width 5 height 5
click at [623, 71] on input "Parking spot 7" at bounding box center [629, 74] width 89 height 9
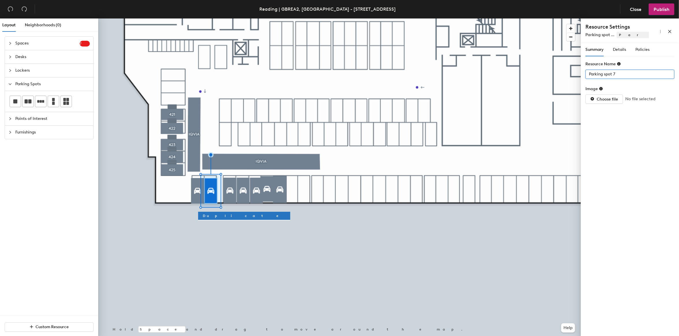
click at [621, 71] on input "Parking spot 7" at bounding box center [629, 74] width 89 height 9
click at [613, 74] on input "Parking spot 7" at bounding box center [629, 74] width 89 height 9
click at [614, 74] on input "Parking spot 7" at bounding box center [629, 74] width 89 height 9
click at [627, 51] on div "Summary Details Policies" at bounding box center [617, 49] width 64 height 13
click at [624, 51] on span "Details" at bounding box center [618, 49] width 13 height 5
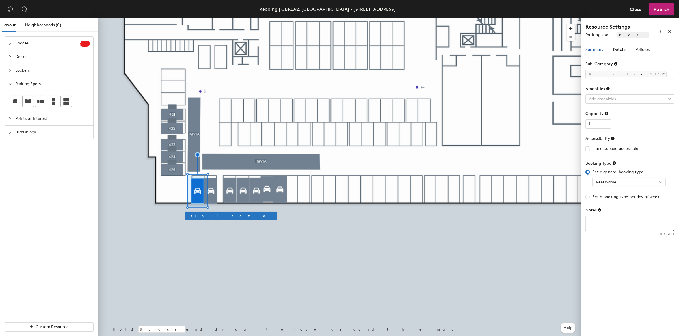
click at [593, 51] on span "Summary" at bounding box center [594, 49] width 18 height 5
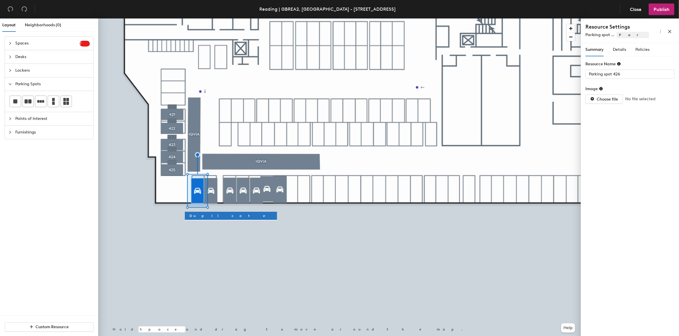
click at [213, 18] on div at bounding box center [339, 18] width 482 height 0
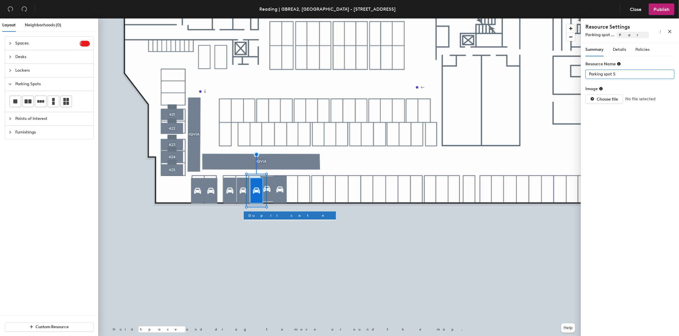
click at [621, 74] on input "Parking spot 5" at bounding box center [629, 74] width 89 height 9
click at [621, 73] on input "Parking spot 5" at bounding box center [629, 74] width 89 height 9
type input "Parking spot430"
click at [612, 74] on input "Parking spot430" at bounding box center [629, 74] width 89 height 9
click at [12, 10] on icon "undo" at bounding box center [10, 9] width 5 height 5
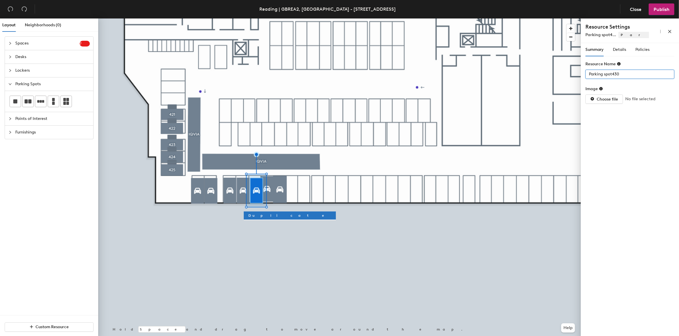
click at [612, 74] on input "Parking spot430" at bounding box center [629, 74] width 89 height 9
type input "Parking spot 430"
click at [619, 49] on span "Details" at bounding box center [618, 49] width 13 height 5
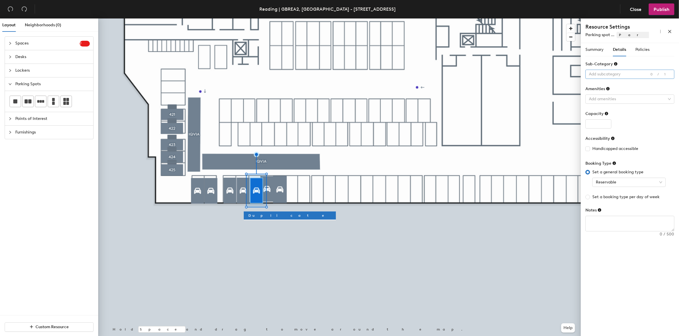
click at [617, 71] on div at bounding box center [626, 74] width 81 height 8
click at [607, 109] on div "Standard" at bounding box center [630, 109] width 80 height 8
type input "1"
click at [606, 124] on input "1" at bounding box center [598, 123] width 26 height 9
click at [644, 50] on span "Policies" at bounding box center [642, 49] width 14 height 5
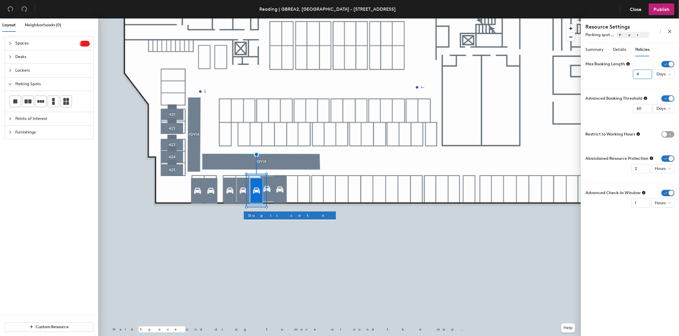
click at [645, 76] on input "4" at bounding box center [642, 74] width 19 height 9
click at [645, 76] on input "3" at bounding box center [642, 74] width 19 height 9
click at [645, 76] on input "2" at bounding box center [642, 74] width 19 height 9
click at [645, 76] on input "1" at bounding box center [642, 74] width 19 height 9
click at [645, 76] on input "0" at bounding box center [642, 74] width 19 height 9
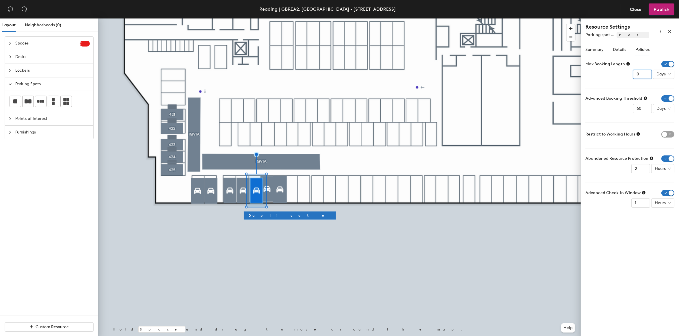
type input "1"
click at [645, 73] on input "1" at bounding box center [642, 74] width 19 height 9
drag, startPoint x: 641, startPoint y: 110, endPoint x: 634, endPoint y: 109, distance: 7.6
click at [634, 109] on input "60" at bounding box center [642, 108] width 19 height 9
click at [664, 111] on span "Days" at bounding box center [663, 108] width 14 height 9
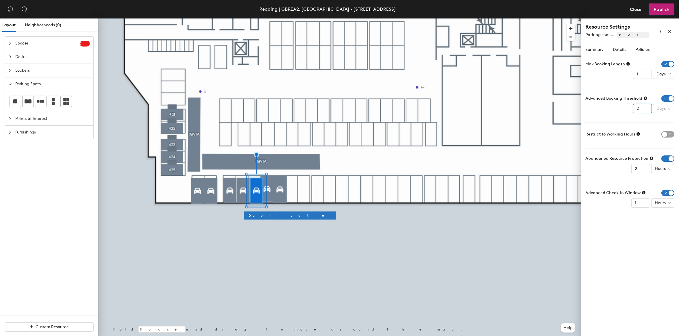
type input "2"
click at [668, 148] on div "Weeks" at bounding box center [664, 148] width 15 height 6
click at [667, 130] on div "Restrict to Working Hours" at bounding box center [629, 134] width 89 height 9
click at [644, 173] on input "2" at bounding box center [640, 168] width 19 height 9
type input "1"
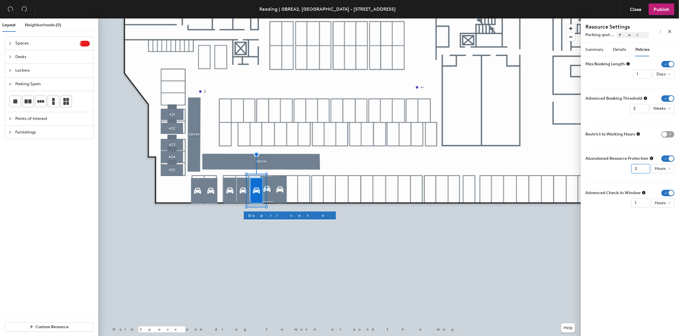
click at [643, 171] on input "1" at bounding box center [640, 168] width 19 height 9
click at [666, 132] on span "button" at bounding box center [667, 134] width 13 height 6
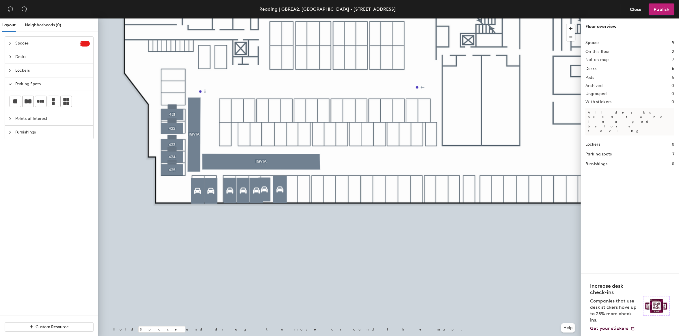
click at [269, 18] on div at bounding box center [339, 18] width 482 height 0
click at [277, 18] on div at bounding box center [339, 18] width 482 height 0
click at [264, 18] on div at bounding box center [339, 18] width 482 height 0
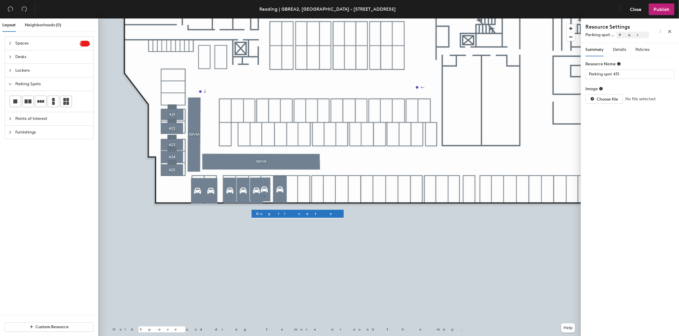
click at [264, 195] on div at bounding box center [264, 195] width 1 height 1
click at [662, 31] on icon "more" at bounding box center [660, 31] width 4 height 4
click at [650, 49] on span "Delete" at bounding box center [651, 51] width 18 height 6
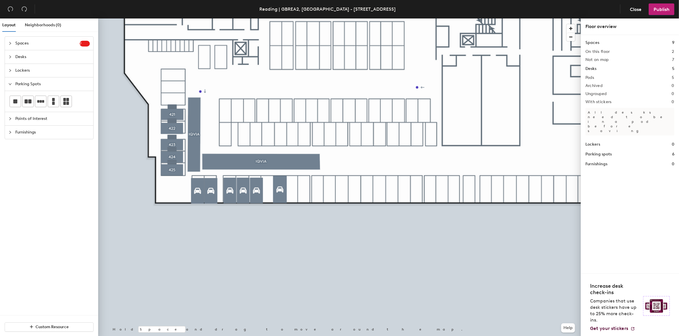
drag, startPoint x: 20, startPoint y: 102, endPoint x: 42, endPoint y: 111, distance: 23.9
click at [20, 102] on div at bounding box center [15, 101] width 11 height 11
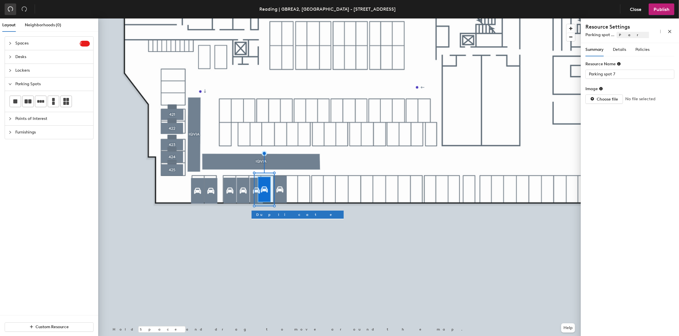
click at [8, 6] on icon "undo" at bounding box center [11, 9] width 6 height 6
click at [10, 8] on icon "undo" at bounding box center [11, 9] width 6 height 6
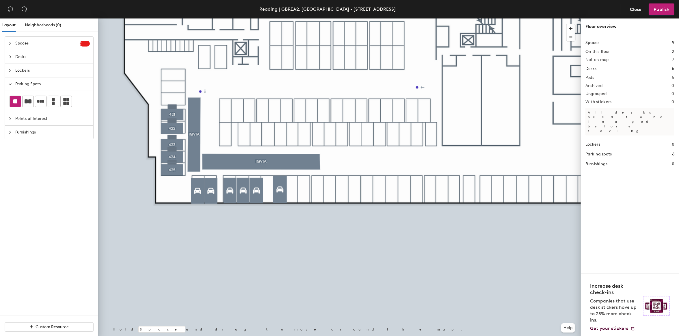
click at [16, 97] on div at bounding box center [15, 101] width 11 height 11
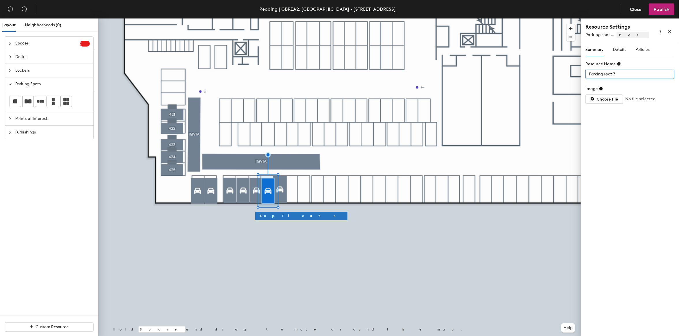
click at [617, 72] on input "Parking spot 7" at bounding box center [629, 74] width 89 height 9
click at [616, 74] on input "Parking spot 7" at bounding box center [629, 74] width 89 height 9
type input "Parking spot 431"
click at [623, 50] on span "Details" at bounding box center [618, 49] width 13 height 5
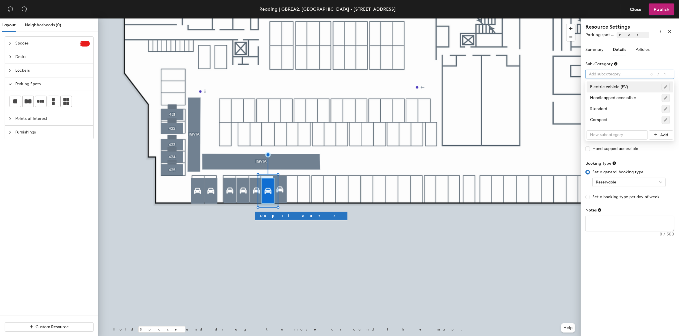
click at [617, 74] on div at bounding box center [626, 74] width 81 height 8
click at [606, 109] on div "Standard" at bounding box center [630, 109] width 80 height 8
type input "1"
click at [606, 122] on input "1" at bounding box center [598, 123] width 26 height 9
click at [650, 50] on div "Summary Details Policies" at bounding box center [629, 49] width 89 height 13
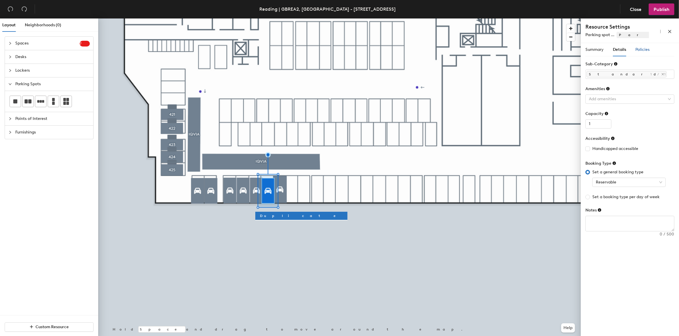
click at [645, 52] on div "Policies" at bounding box center [642, 49] width 14 height 6
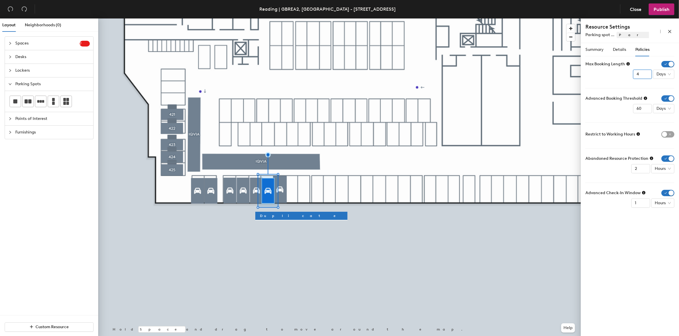
click at [646, 76] on input "4" at bounding box center [642, 74] width 19 height 9
click at [646, 76] on input "3" at bounding box center [642, 74] width 19 height 9
click at [646, 76] on input "2" at bounding box center [642, 74] width 19 height 9
type input "1"
click at [646, 76] on input "1" at bounding box center [642, 74] width 19 height 9
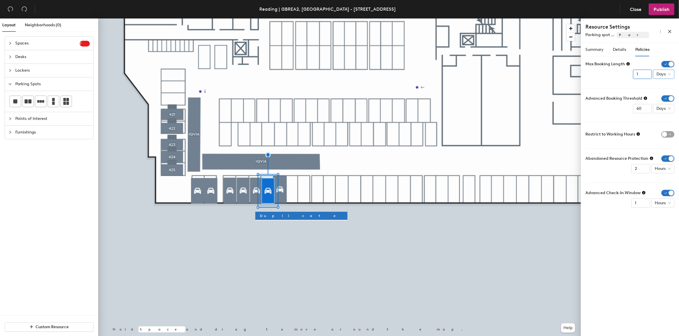
click at [669, 74] on span "Days" at bounding box center [663, 74] width 14 height 9
drag, startPoint x: 642, startPoint y: 107, endPoint x: 632, endPoint y: 108, distance: 9.3
click at [633, 107] on input "60" at bounding box center [642, 108] width 19 height 9
click at [669, 110] on span "Days" at bounding box center [663, 108] width 14 height 9
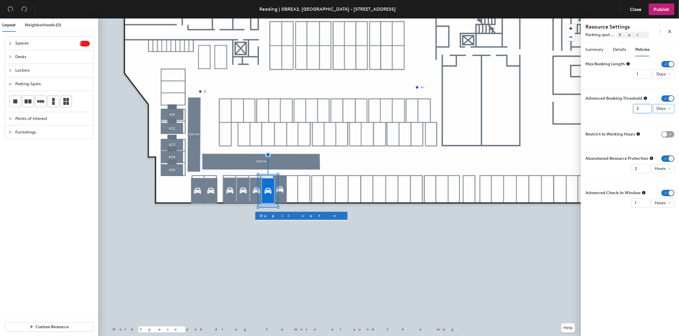
type input "2"
click at [668, 146] on div "Weeks" at bounding box center [664, 148] width 15 height 6
click at [666, 135] on span "button" at bounding box center [667, 134] width 13 height 6
type input "1"
click at [644, 172] on input "1" at bounding box center [640, 168] width 19 height 9
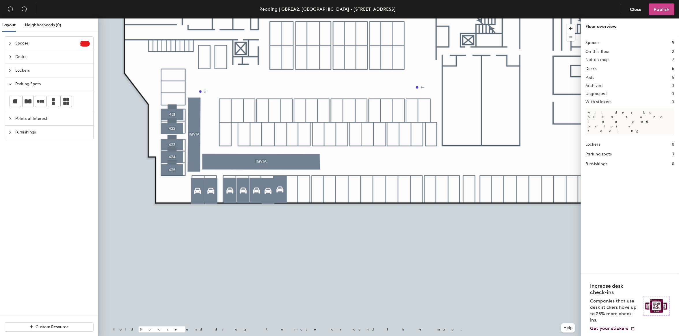
click at [671, 14] on button "Publish" at bounding box center [661, 9] width 26 height 12
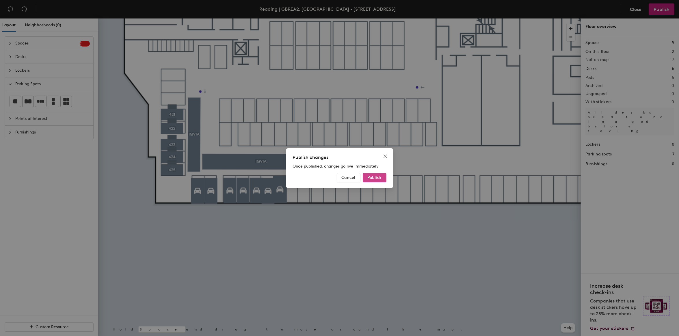
click at [380, 175] on span "Publish" at bounding box center [374, 177] width 14 height 5
